Goal: Information Seeking & Learning: Learn about a topic

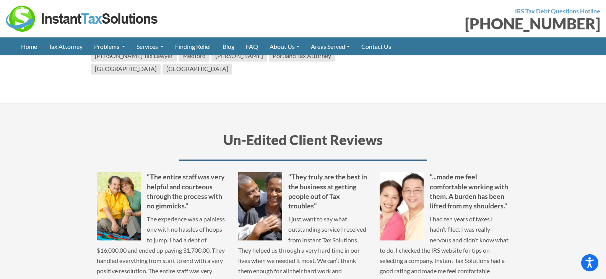
scroll to position [1529, 0]
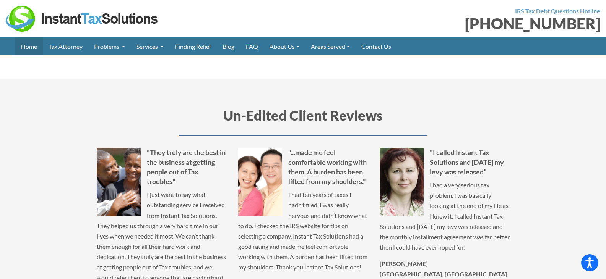
click at [35, 46] on link "Home" at bounding box center [29, 46] width 28 height 18
click at [22, 45] on link "Home" at bounding box center [29, 46] width 28 height 18
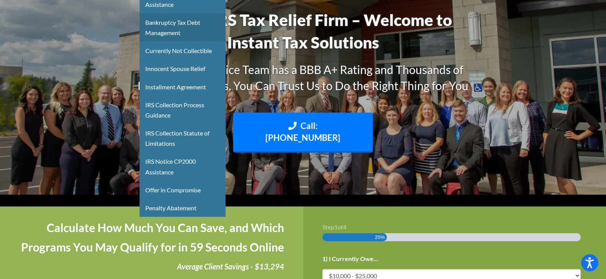
scroll to position [115, 0]
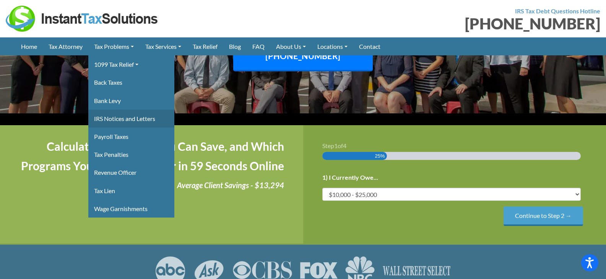
click at [129, 115] on link "IRS Notices and Letters" at bounding box center [131, 119] width 86 height 18
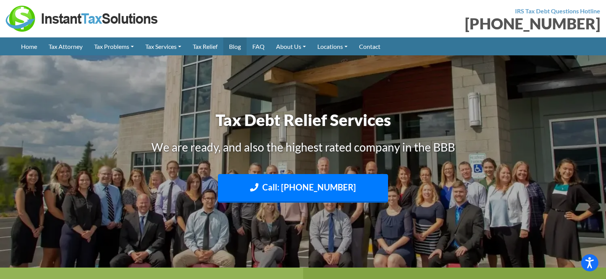
click at [240, 47] on link "Blog" at bounding box center [234, 46] width 23 height 18
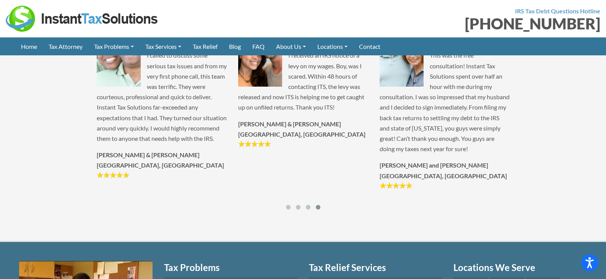
scroll to position [1643, 0]
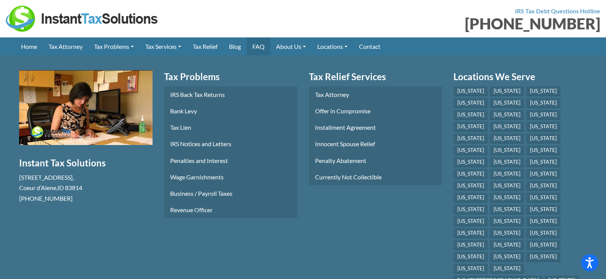
click at [261, 46] on link "FAQ" at bounding box center [258, 46] width 24 height 18
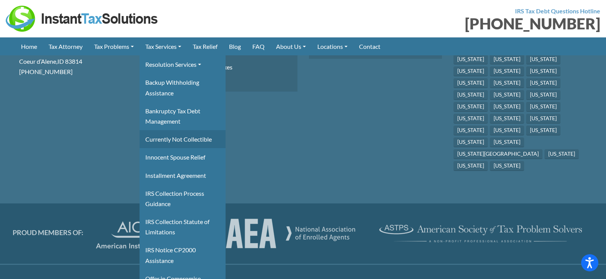
scroll to position [1529, 0]
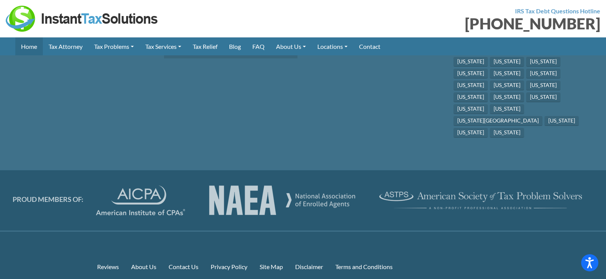
click at [30, 42] on link "Home" at bounding box center [29, 46] width 28 height 18
